Goal: Navigation & Orientation: Understand site structure

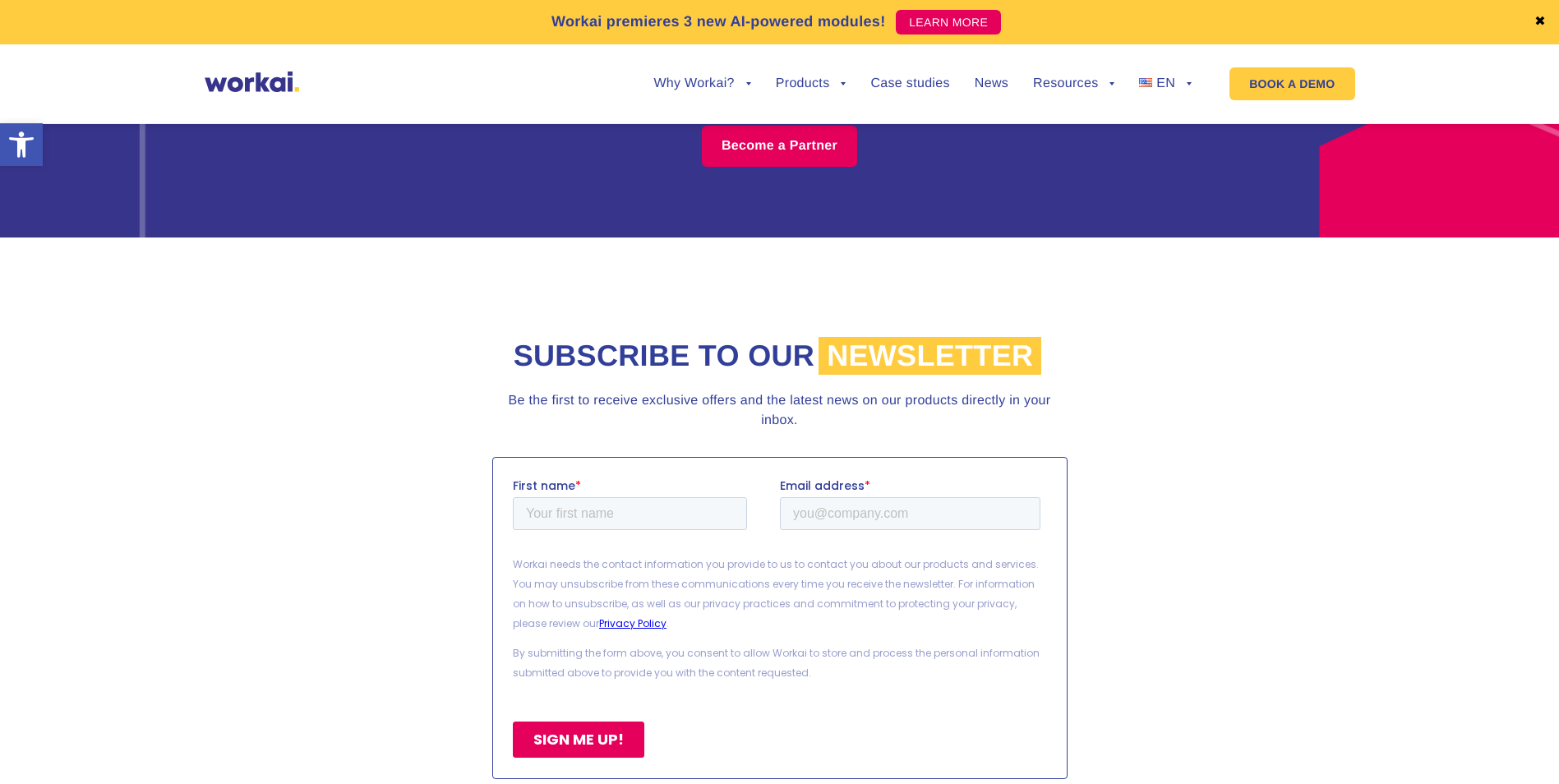
scroll to position [7162, 0]
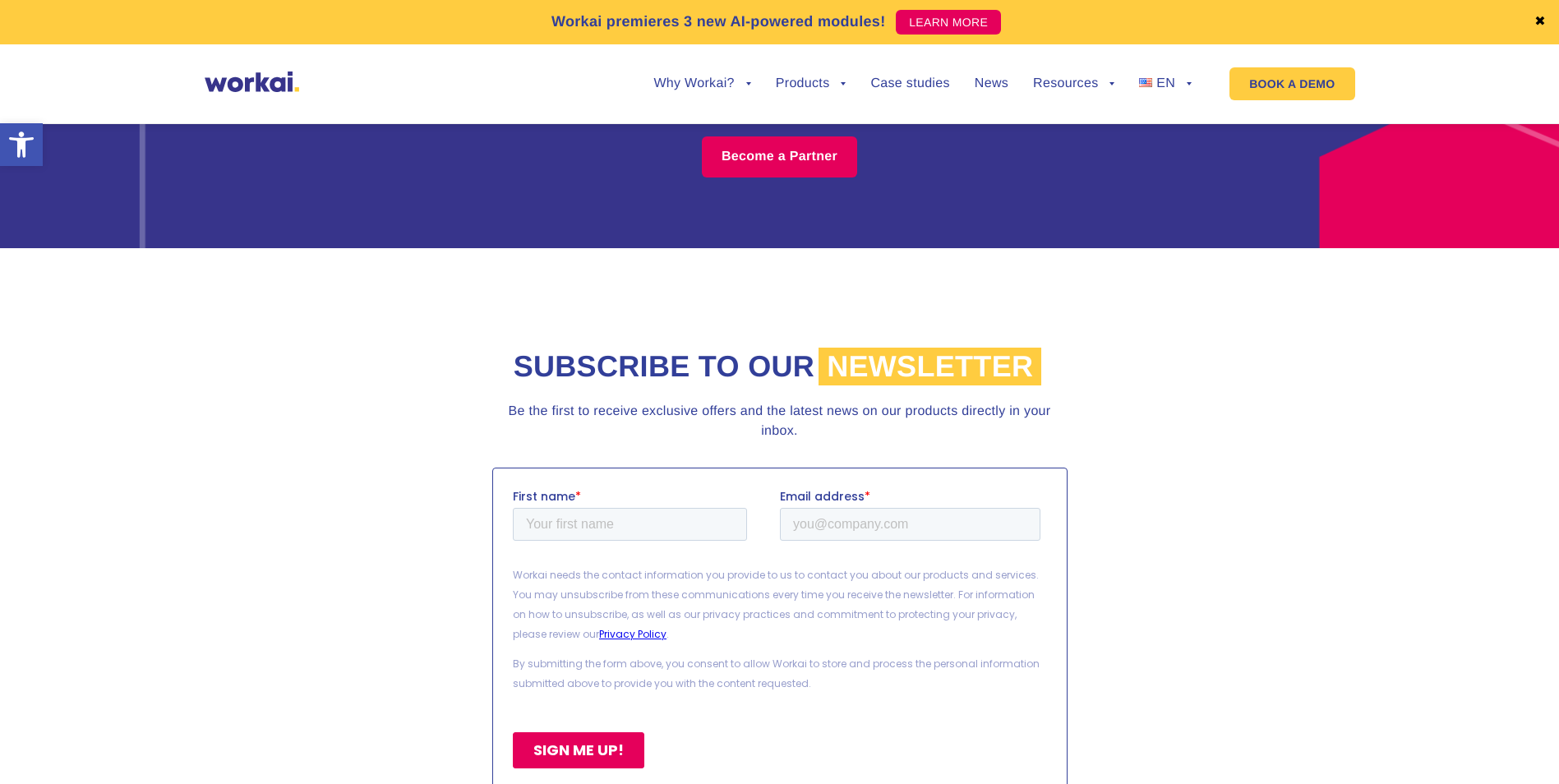
click at [246, 93] on link at bounding box center [251, 88] width 94 height 14
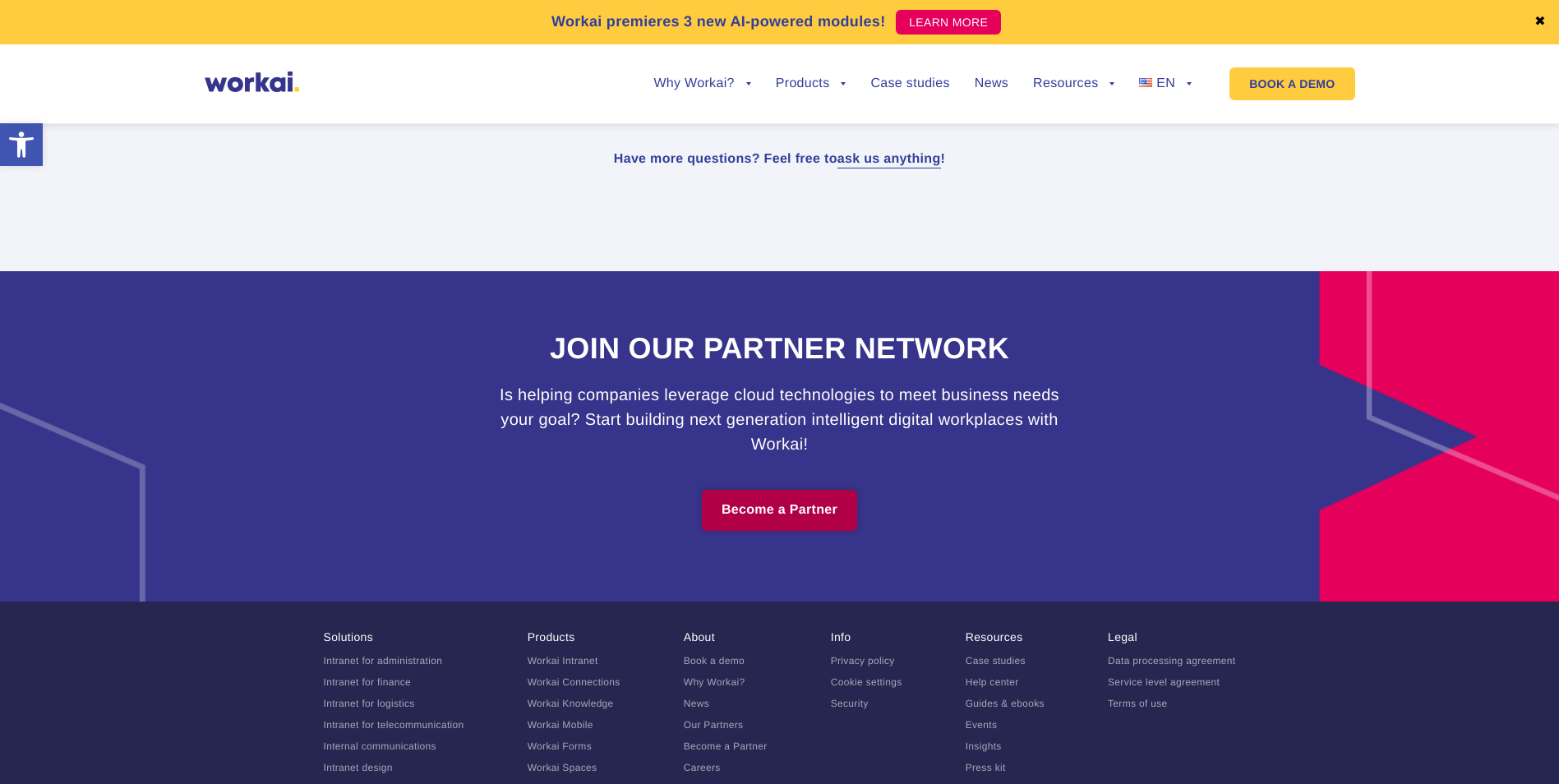
scroll to position [10037, 0]
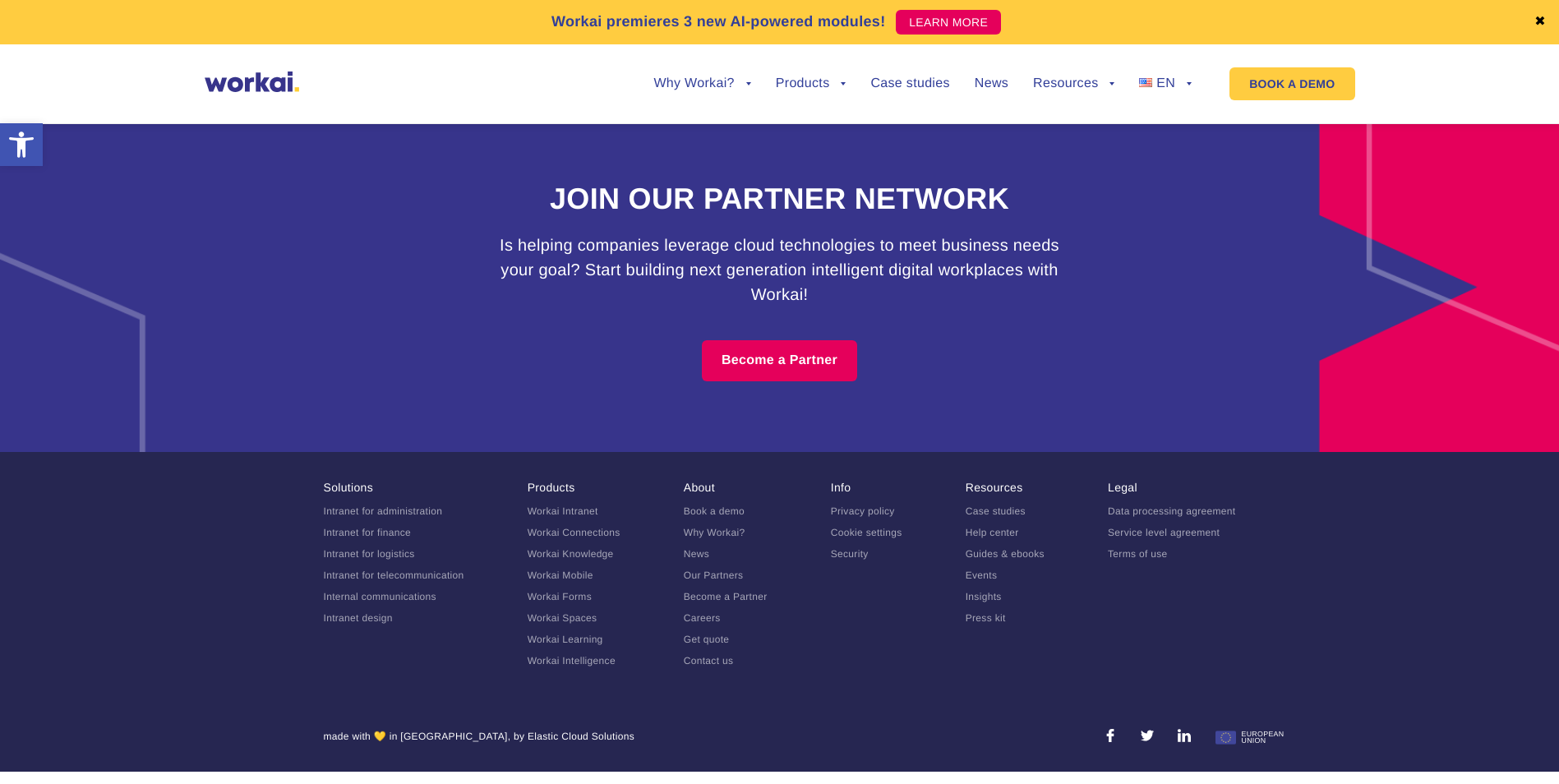
click at [710, 539] on link "Why Workai?" at bounding box center [714, 532] width 61 height 12
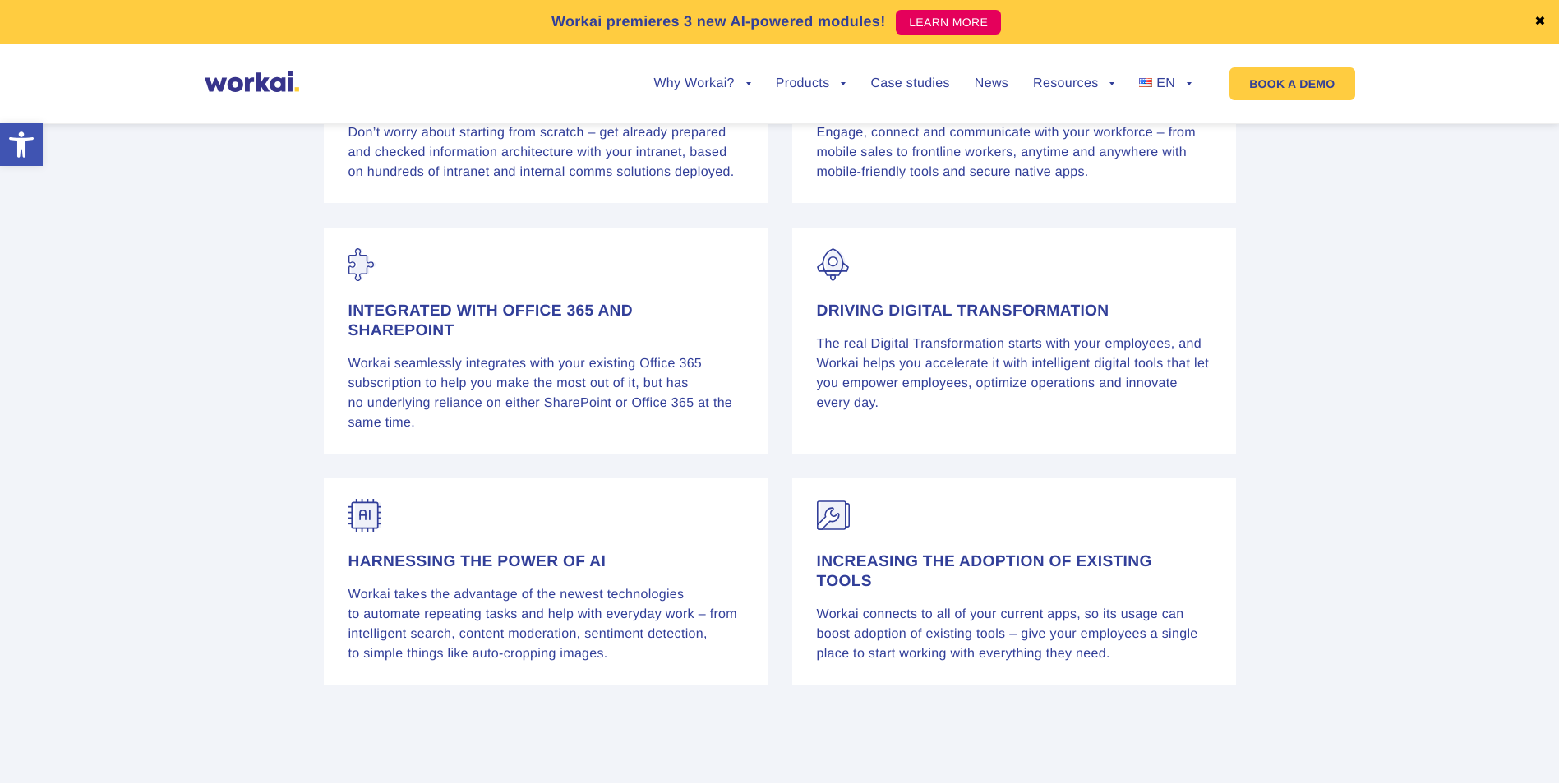
scroll to position [2547, 0]
